Goal: Information Seeking & Learning: Learn about a topic

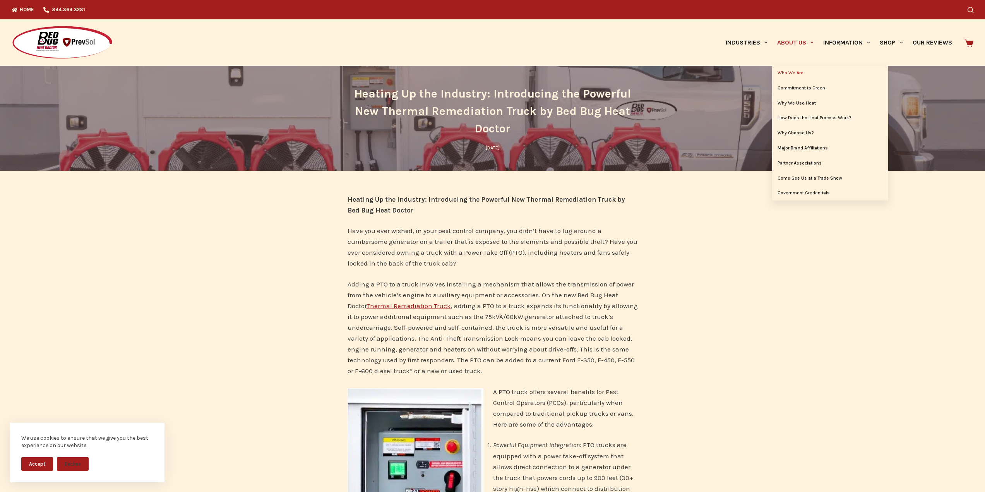
click at [789, 73] on link "Who We Are" at bounding box center [830, 73] width 116 height 15
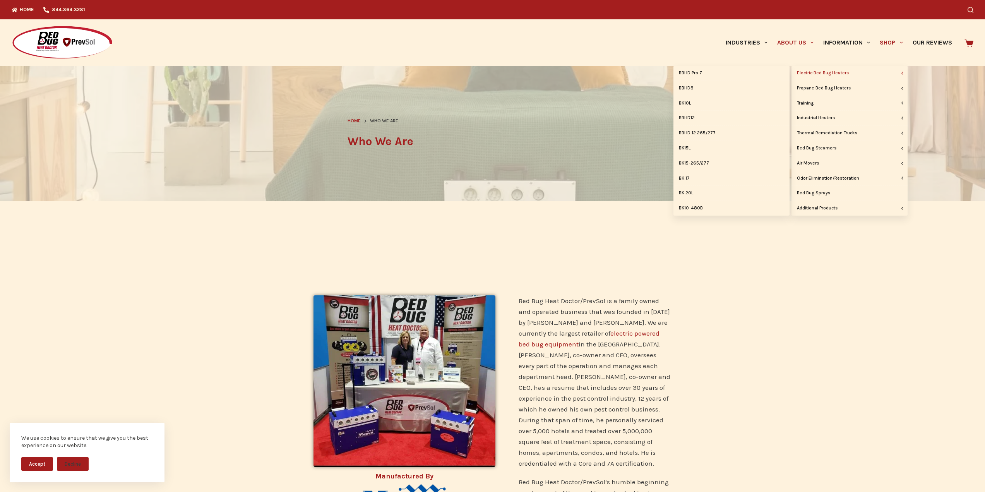
click at [838, 74] on link "Electric Bed Bug Heaters" at bounding box center [850, 73] width 116 height 15
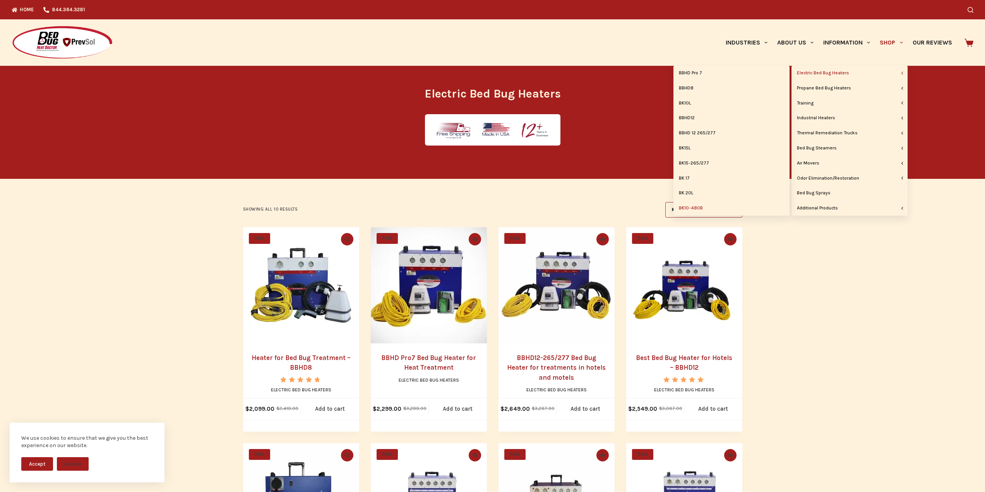
click at [690, 210] on link "BK10-480B" at bounding box center [732, 208] width 116 height 15
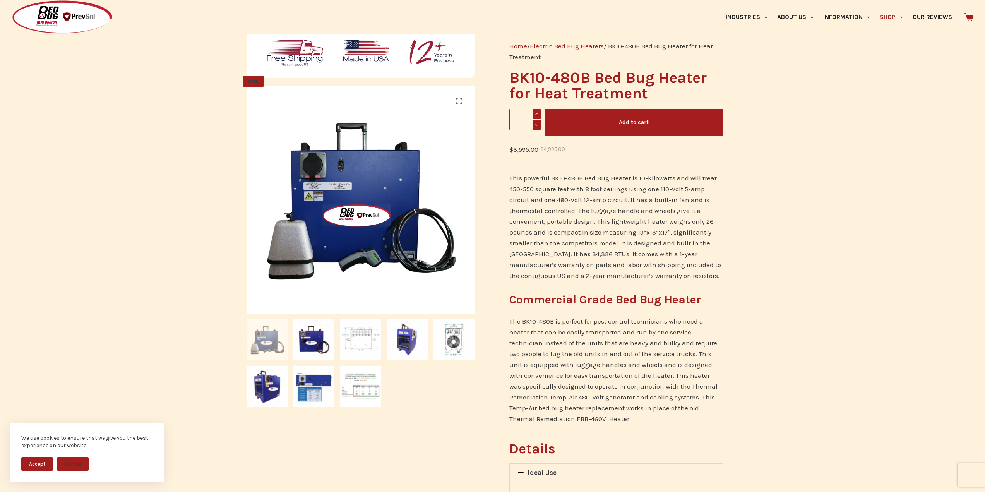
scroll to position [116, 0]
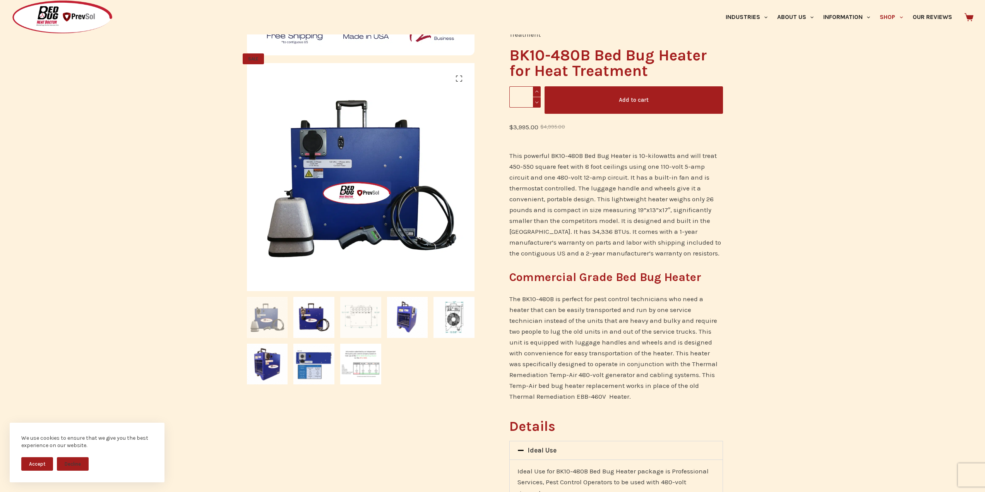
click at [368, 320] on img at bounding box center [360, 317] width 41 height 41
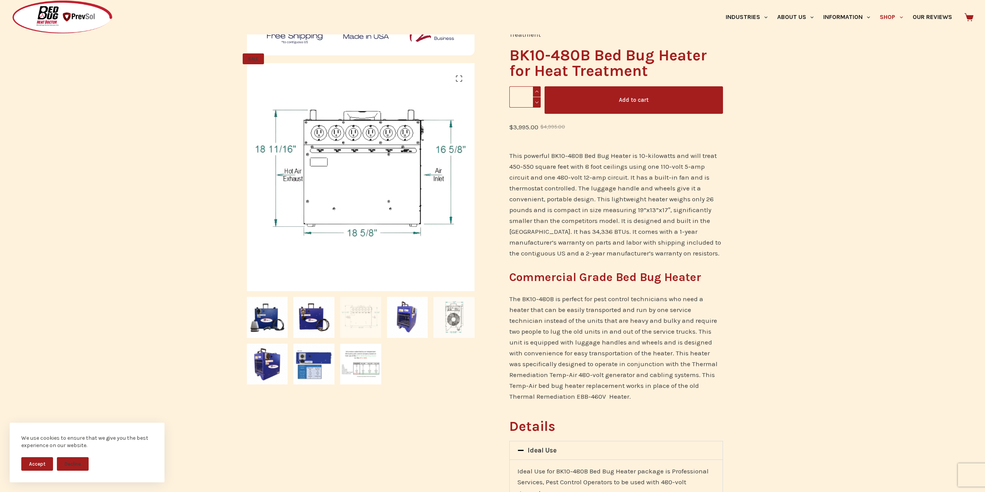
click at [448, 315] on img at bounding box center [454, 317] width 41 height 41
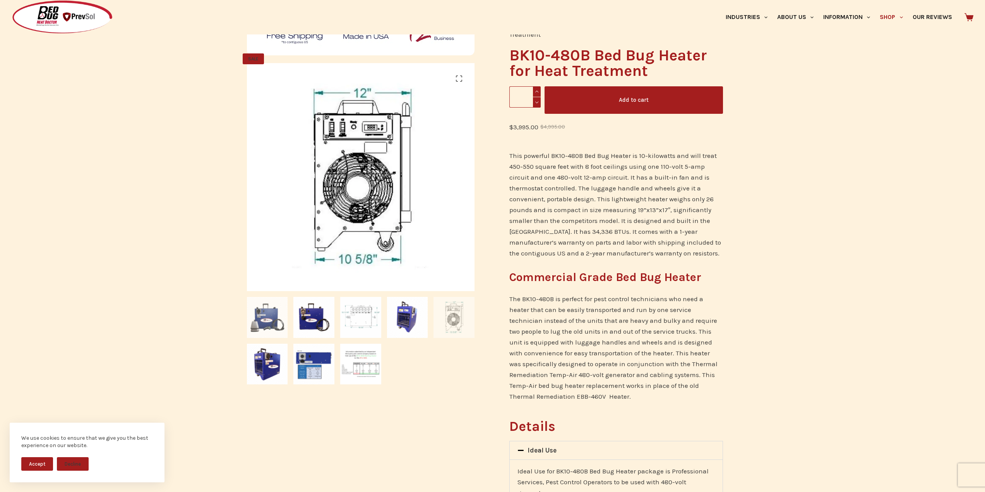
click at [269, 324] on img at bounding box center [267, 317] width 41 height 41
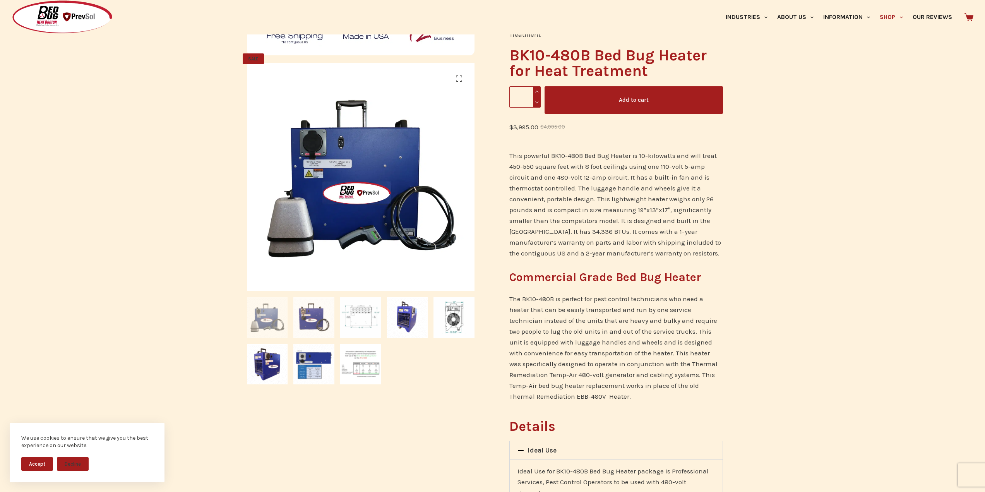
click at [309, 324] on img at bounding box center [313, 317] width 41 height 41
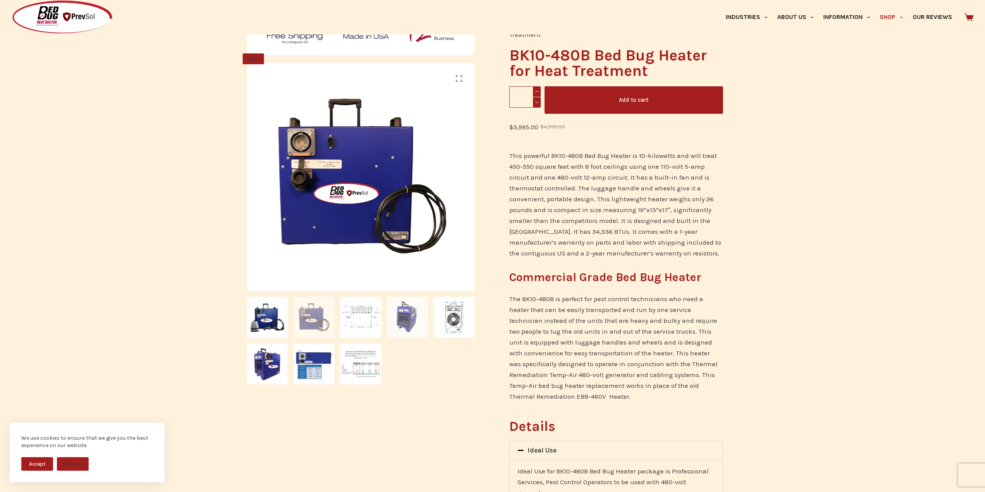
click at [405, 314] on img at bounding box center [407, 317] width 41 height 41
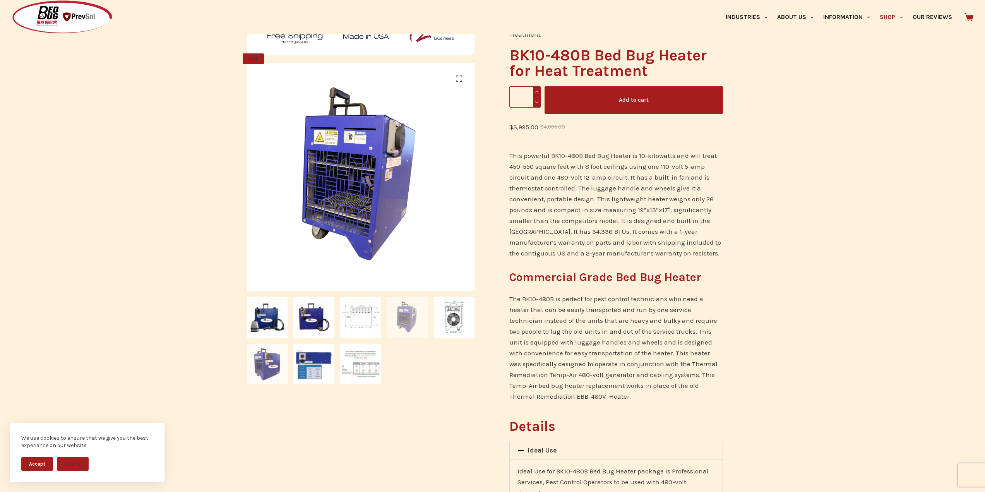
click at [276, 367] on img at bounding box center [267, 364] width 41 height 41
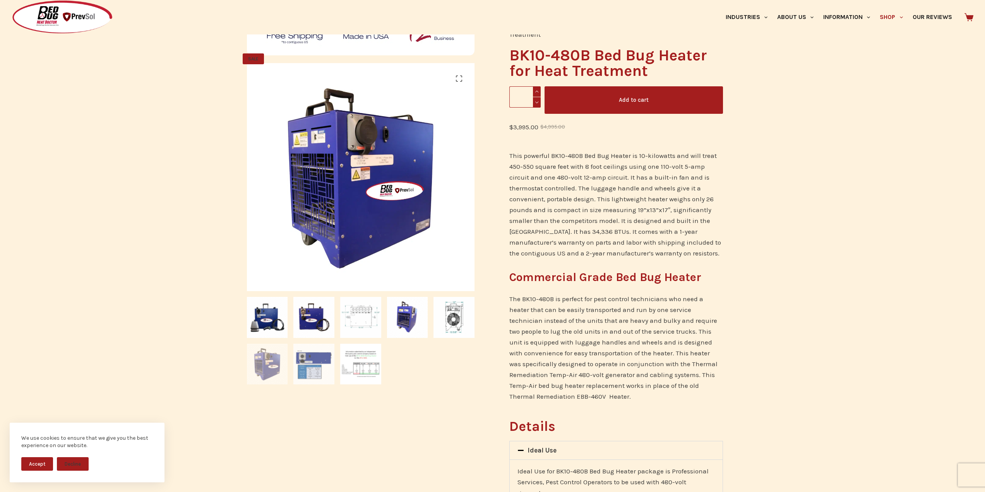
click at [321, 362] on img at bounding box center [313, 364] width 41 height 41
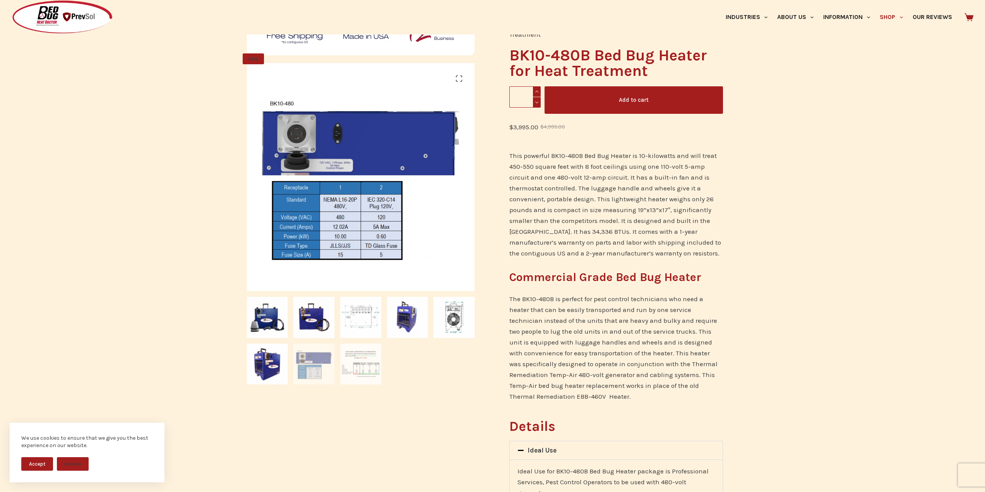
click at [355, 360] on img at bounding box center [360, 364] width 41 height 41
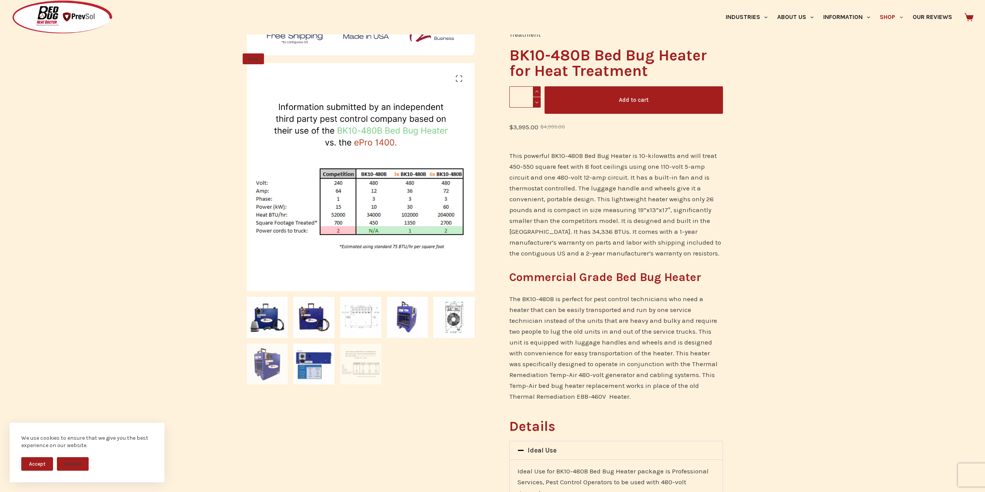
click at [269, 366] on img at bounding box center [267, 364] width 41 height 41
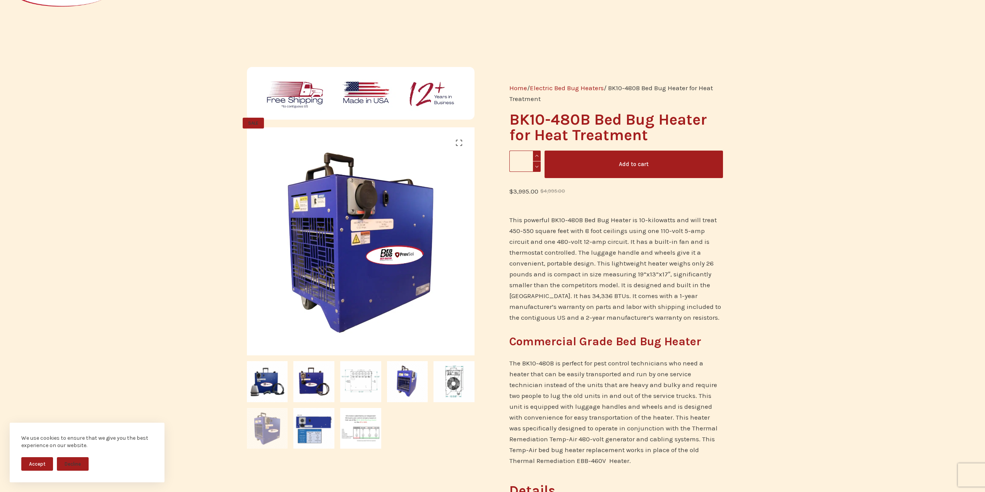
scroll to position [0, 0]
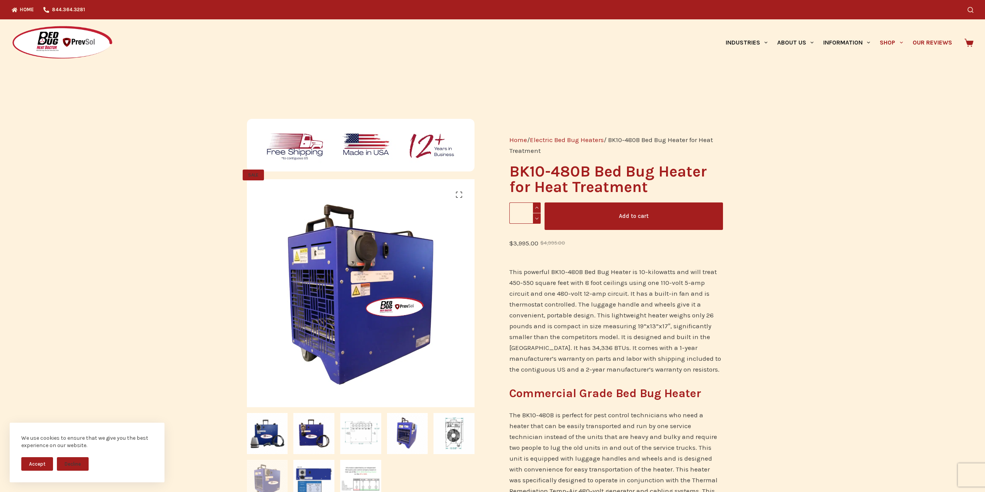
click at [934, 42] on link "Our Reviews" at bounding box center [932, 42] width 49 height 46
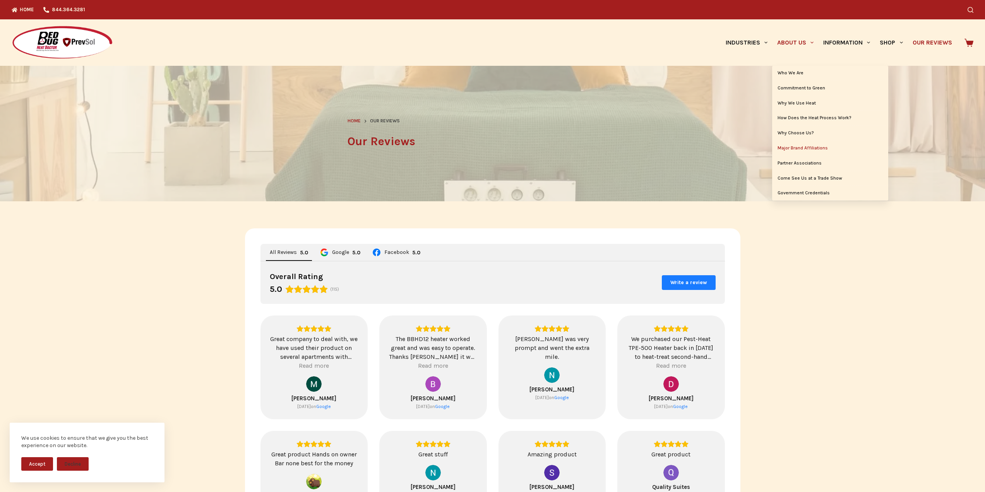
click at [802, 149] on link "Major Brand Affiliations" at bounding box center [830, 148] width 116 height 15
